Goal: Book appointment/travel/reservation

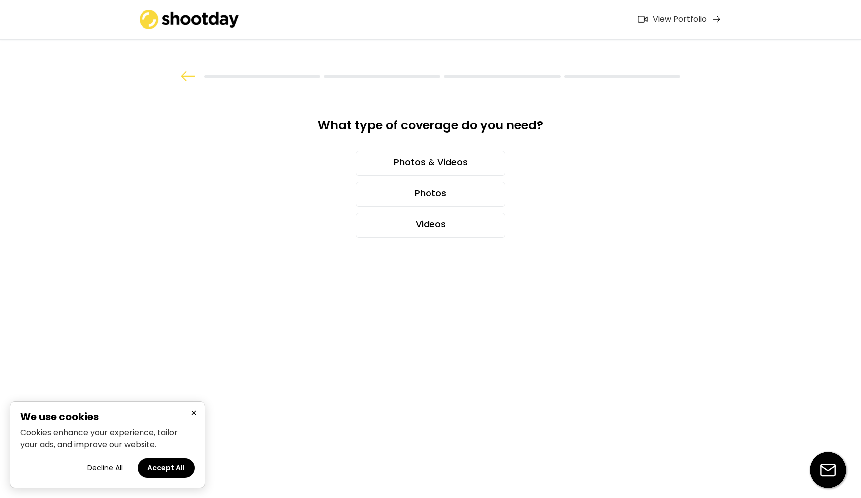
click at [177, 463] on button "Accept All" at bounding box center [166, 467] width 57 height 19
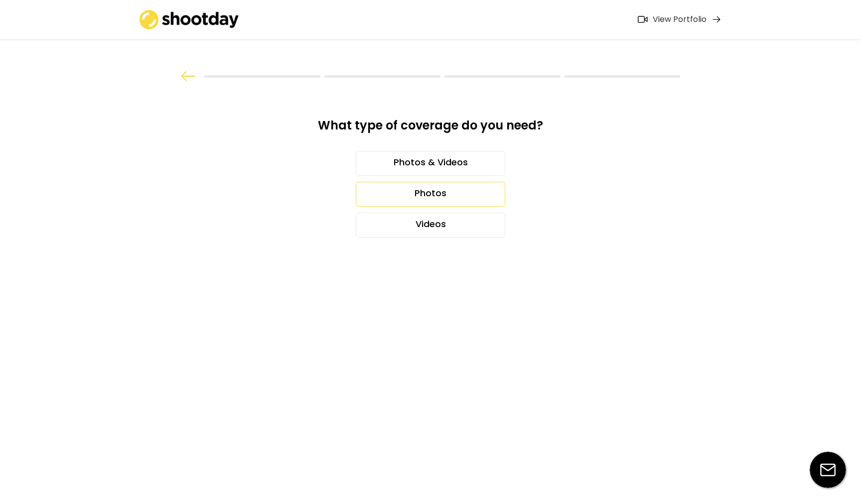
click at [407, 192] on div "Photos" at bounding box center [430, 194] width 149 height 25
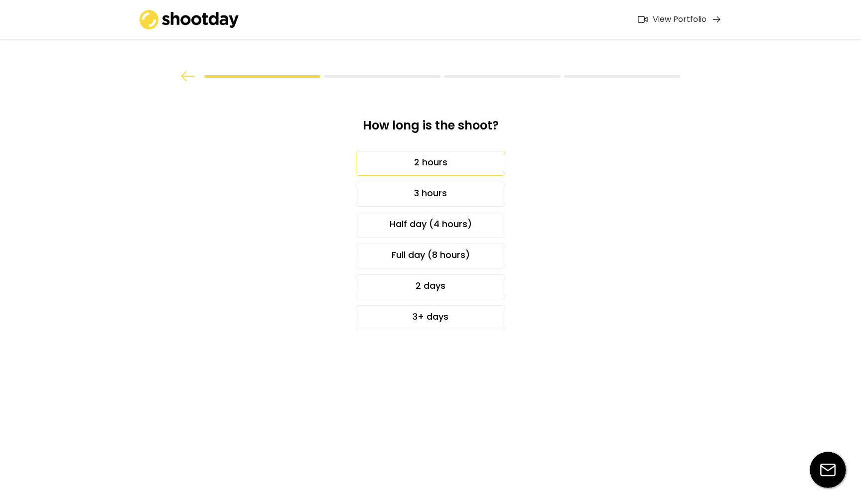
click at [410, 164] on div "2 hours" at bounding box center [430, 163] width 149 height 25
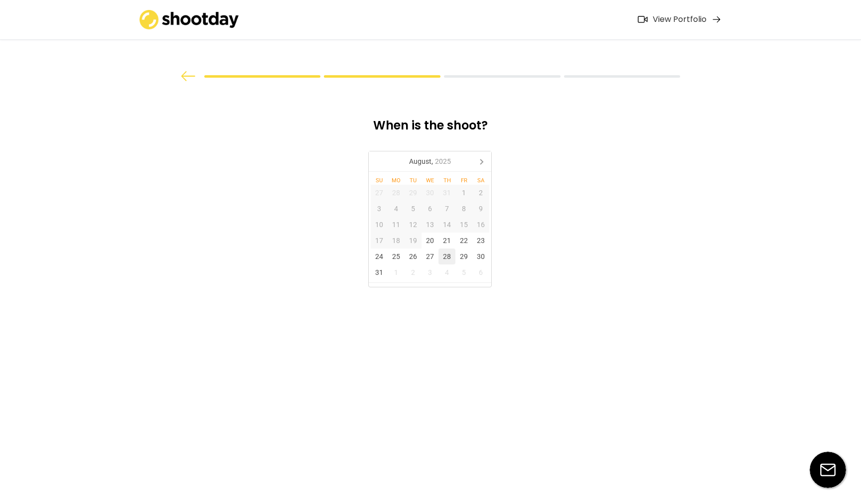
click at [442, 259] on div "28" at bounding box center [446, 257] width 17 height 16
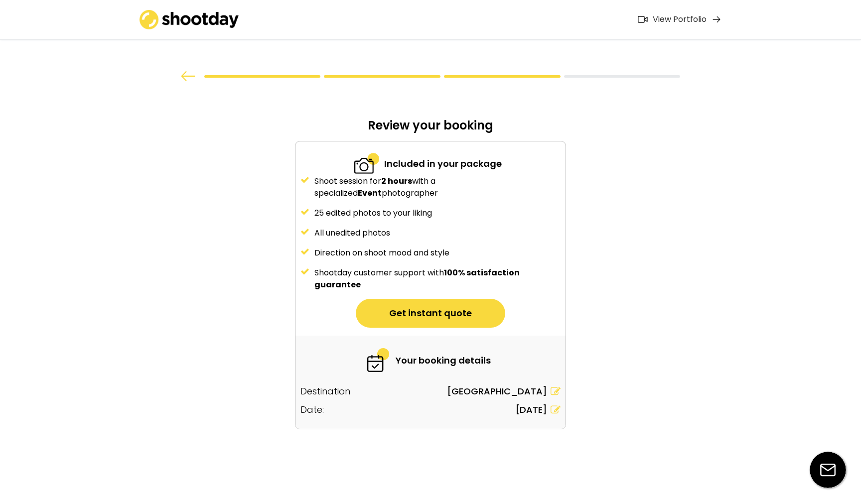
click at [484, 312] on button "Get instant quote" at bounding box center [430, 313] width 149 height 29
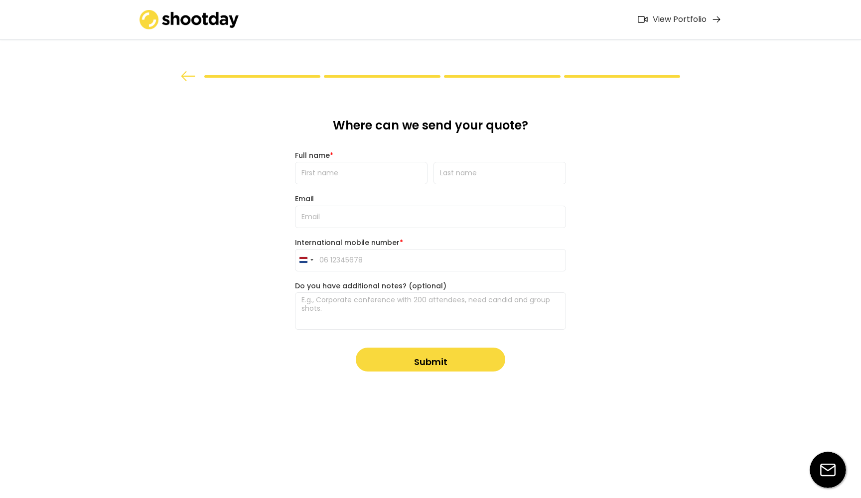
click at [189, 75] on img at bounding box center [188, 76] width 15 height 10
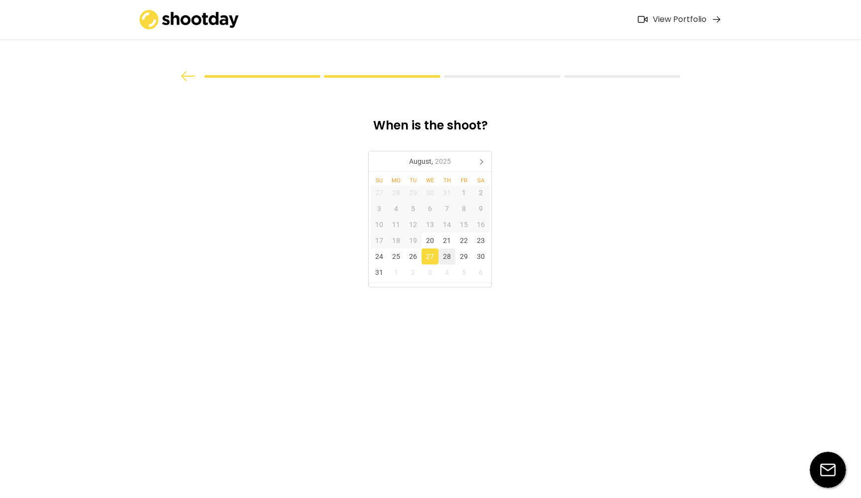
click at [189, 75] on img at bounding box center [188, 76] width 15 height 10
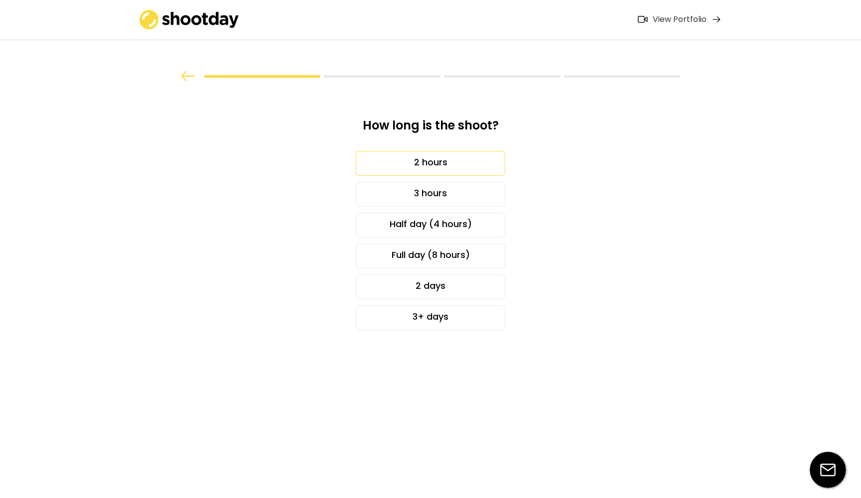
click at [189, 75] on img at bounding box center [188, 76] width 15 height 10
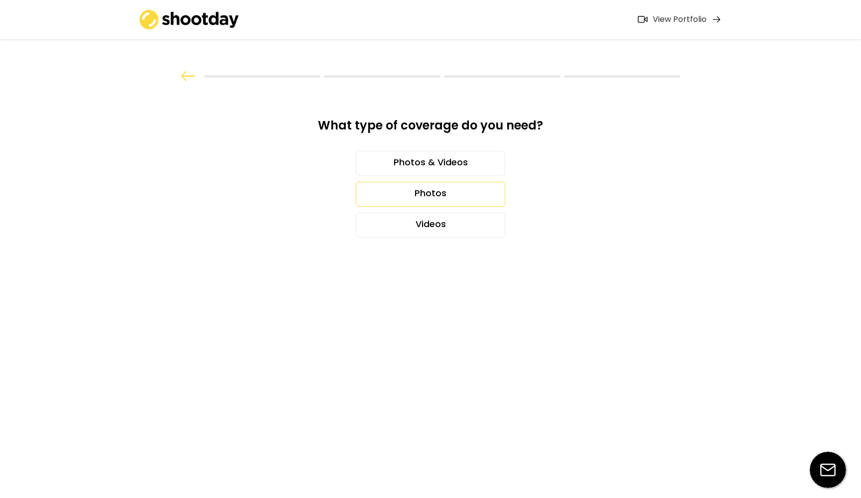
click at [189, 75] on img at bounding box center [188, 76] width 15 height 10
